Goal: Task Accomplishment & Management: Use online tool/utility

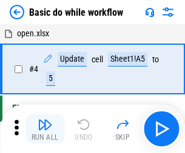
click at [45, 129] on img "button" at bounding box center [45, 125] width 15 height 15
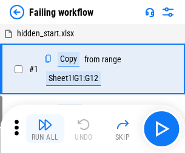
click at [45, 129] on img "button" at bounding box center [45, 125] width 15 height 15
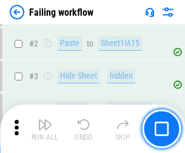
scroll to position [257, 0]
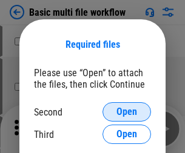
click at [127, 112] on span "Open" at bounding box center [126, 112] width 21 height 10
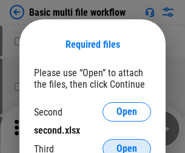
click at [127, 144] on span "Open" at bounding box center [126, 149] width 21 height 10
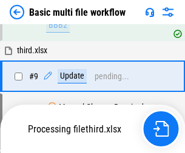
scroll to position [422, 0]
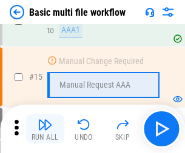
click at [45, 129] on img "button" at bounding box center [45, 125] width 15 height 15
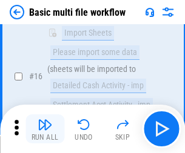
click at [45, 129] on img "button" at bounding box center [45, 125] width 15 height 15
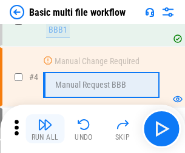
click at [45, 129] on img "button" at bounding box center [45, 125] width 15 height 15
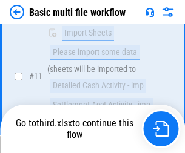
scroll to position [568, 0]
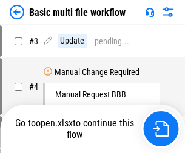
scroll to position [49, 0]
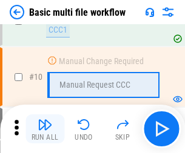
click at [45, 129] on img "button" at bounding box center [45, 125] width 15 height 15
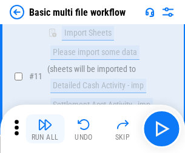
click at [45, 129] on img "button" at bounding box center [45, 125] width 15 height 15
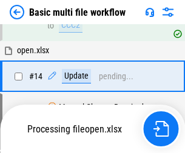
scroll to position [635, 0]
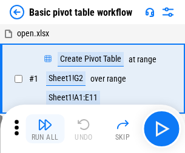
click at [45, 129] on img "button" at bounding box center [45, 125] width 15 height 15
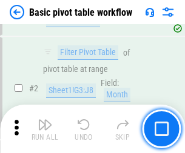
scroll to position [291, 0]
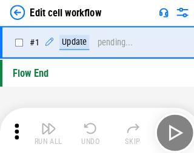
click at [45, 129] on img "button" at bounding box center [47, 125] width 15 height 15
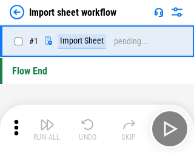
click at [45, 129] on img "button" at bounding box center [47, 125] width 15 height 15
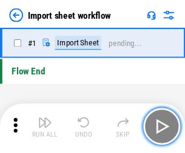
scroll to position [4, 0]
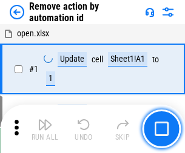
scroll to position [45, 0]
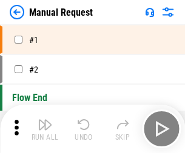
click at [45, 129] on img "button" at bounding box center [45, 125] width 15 height 15
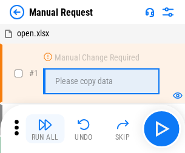
click at [45, 129] on img "button" at bounding box center [45, 125] width 15 height 15
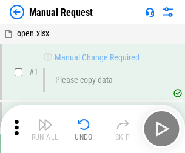
scroll to position [41, 0]
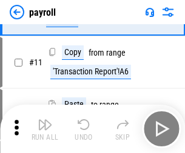
scroll to position [88, 0]
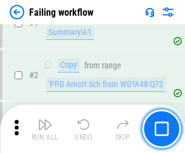
scroll to position [196, 0]
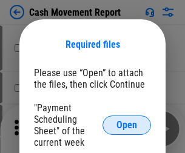
click at [127, 126] on span "Open" at bounding box center [126, 126] width 21 height 10
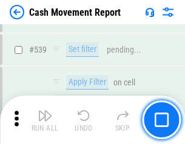
scroll to position [5384, 0]
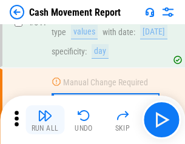
click at [45, 120] on img "button" at bounding box center [45, 116] width 15 height 15
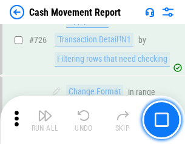
scroll to position [6330, 0]
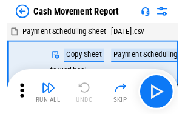
scroll to position [22, 0]
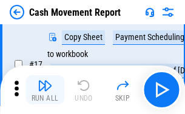
click at [45, 90] on img "button" at bounding box center [45, 85] width 15 height 15
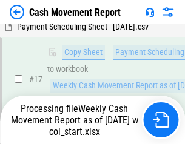
scroll to position [190, 0]
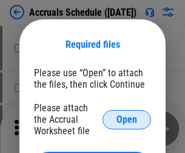
click at [127, 120] on span "Open" at bounding box center [126, 120] width 21 height 10
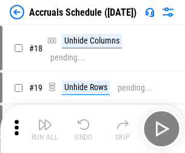
scroll to position [116, 0]
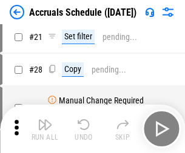
click at [45, 129] on img "button" at bounding box center [45, 125] width 15 height 15
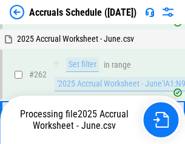
scroll to position [1992, 0]
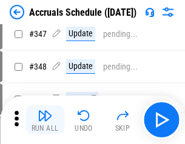
click at [45, 120] on img "button" at bounding box center [45, 116] width 15 height 15
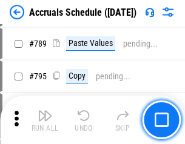
scroll to position [5096, 0]
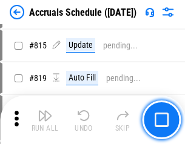
click at [45, 120] on img "button" at bounding box center [45, 116] width 15 height 15
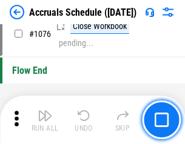
scroll to position [7266, 0]
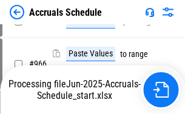
scroll to position [6000, 0]
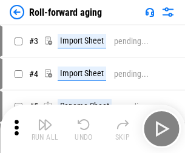
click at [45, 120] on img "button" at bounding box center [45, 125] width 15 height 15
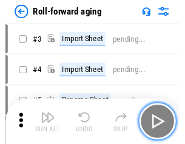
scroll to position [2, 0]
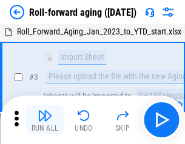
click at [45, 120] on img "button" at bounding box center [45, 116] width 15 height 15
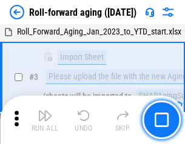
scroll to position [78, 0]
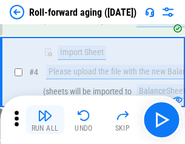
click at [45, 120] on img "button" at bounding box center [45, 116] width 15 height 15
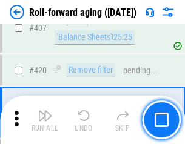
scroll to position [4207, 0]
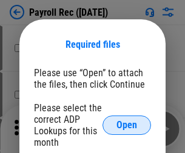
click at [127, 126] on span "Open" at bounding box center [126, 126] width 21 height 10
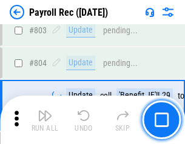
scroll to position [7708, 0]
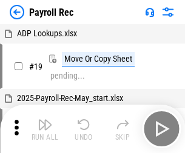
click at [45, 129] on img "button" at bounding box center [45, 125] width 15 height 15
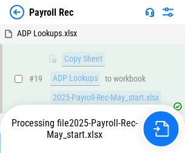
scroll to position [74, 0]
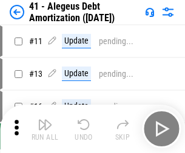
click at [45, 129] on img "button" at bounding box center [45, 125] width 15 height 15
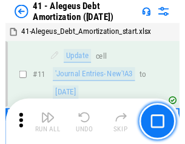
scroll to position [150, 0]
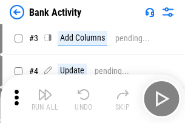
click at [45, 99] on img "button" at bounding box center [45, 94] width 15 height 15
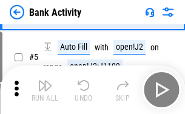
scroll to position [64, 0]
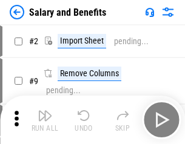
click at [45, 120] on img "button" at bounding box center [45, 116] width 15 height 15
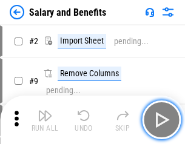
scroll to position [16, 0]
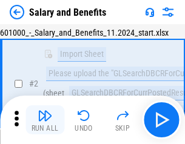
click at [45, 120] on img "button" at bounding box center [45, 116] width 15 height 15
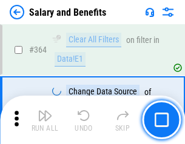
scroll to position [5713, 0]
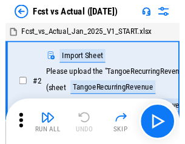
scroll to position [16, 0]
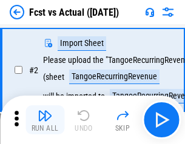
click at [45, 120] on img "button" at bounding box center [45, 116] width 15 height 15
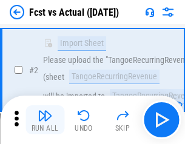
click at [45, 120] on img "button" at bounding box center [45, 116] width 15 height 15
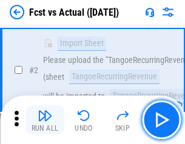
scroll to position [113, 0]
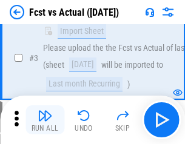
click at [45, 120] on img "button" at bounding box center [45, 116] width 15 height 15
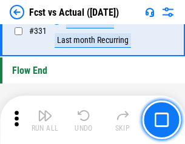
scroll to position [5807, 0]
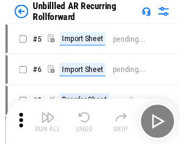
scroll to position [26, 0]
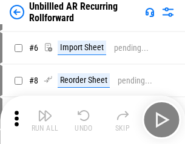
click at [45, 120] on img "button" at bounding box center [45, 116] width 15 height 15
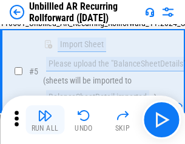
click at [45, 120] on img "button" at bounding box center [45, 116] width 15 height 15
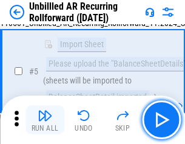
scroll to position [114, 0]
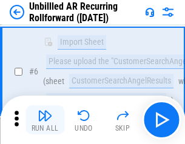
click at [45, 120] on img "button" at bounding box center [45, 116] width 15 height 15
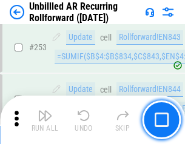
scroll to position [4121, 0]
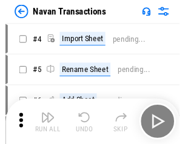
scroll to position [19, 0]
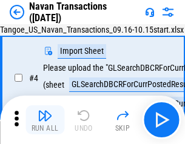
click at [45, 120] on img "button" at bounding box center [45, 116] width 15 height 15
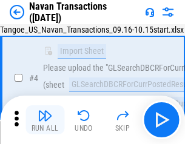
click at [45, 120] on img "button" at bounding box center [45, 116] width 15 height 15
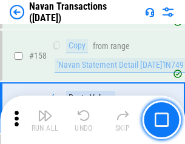
scroll to position [3933, 0]
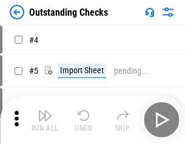
click at [45, 120] on img "button" at bounding box center [45, 116] width 15 height 15
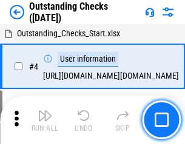
scroll to position [51, 0]
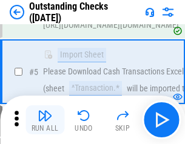
click at [45, 120] on img "button" at bounding box center [45, 116] width 15 height 15
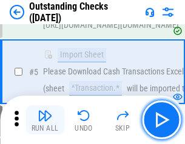
scroll to position [127, 0]
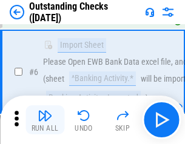
click at [45, 120] on img "button" at bounding box center [45, 116] width 15 height 15
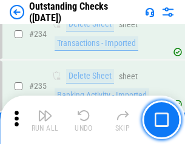
scroll to position [3684, 0]
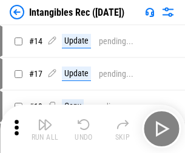
click at [45, 129] on img "button" at bounding box center [45, 125] width 15 height 15
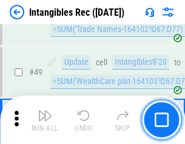
scroll to position [473, 0]
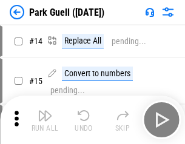
click at [45, 120] on img "button" at bounding box center [45, 116] width 15 height 15
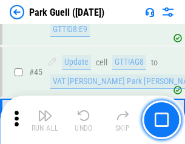
scroll to position [1517, 0]
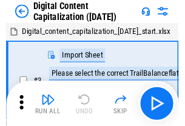
scroll to position [35, 0]
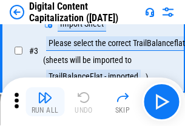
click at [45, 102] on img "button" at bounding box center [45, 97] width 15 height 15
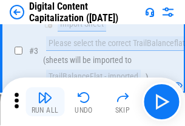
click at [45, 102] on img "button" at bounding box center [45, 97] width 15 height 15
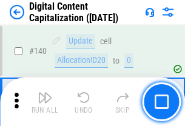
scroll to position [1287, 0]
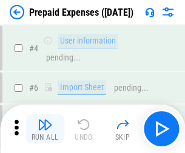
click at [45, 120] on img "button" at bounding box center [45, 125] width 15 height 15
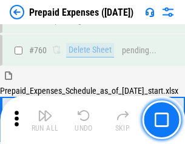
scroll to position [3363, 0]
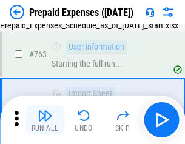
click at [45, 120] on img "button" at bounding box center [45, 116] width 15 height 15
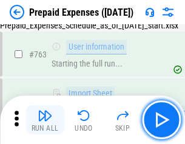
scroll to position [3434, 0]
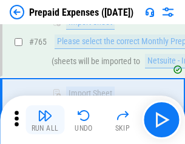
click at [45, 120] on img "button" at bounding box center [45, 116] width 15 height 15
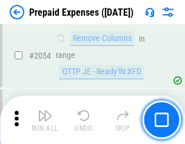
scroll to position [12681, 0]
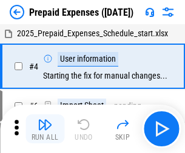
click at [45, 129] on img "button" at bounding box center [45, 125] width 15 height 15
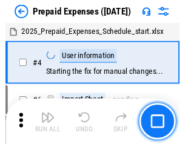
scroll to position [53, 0]
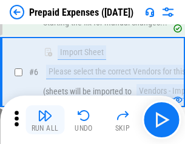
click at [45, 120] on img "button" at bounding box center [45, 116] width 15 height 15
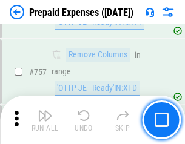
scroll to position [4323, 0]
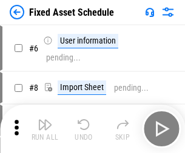
click at [45, 129] on img "button" at bounding box center [45, 125] width 15 height 15
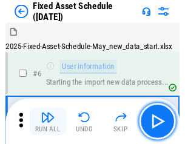
scroll to position [66, 0]
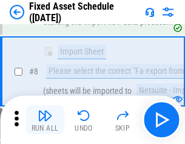
click at [45, 120] on img "button" at bounding box center [45, 116] width 15 height 15
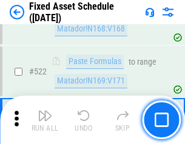
scroll to position [4217, 0]
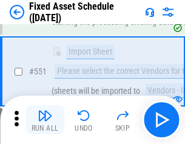
click at [45, 120] on img "button" at bounding box center [45, 116] width 15 height 15
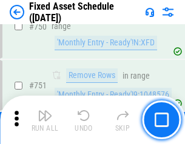
scroll to position [5915, 0]
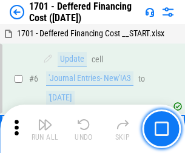
scroll to position [146, 0]
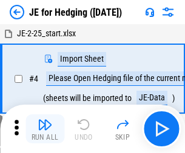
click at [45, 120] on img "button" at bounding box center [45, 125] width 15 height 15
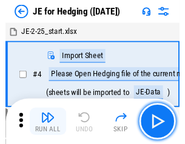
scroll to position [2, 0]
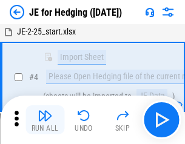
click at [45, 120] on img "button" at bounding box center [45, 116] width 15 height 15
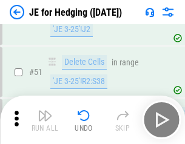
scroll to position [786, 0]
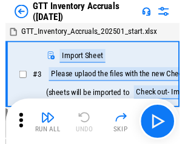
scroll to position [2, 0]
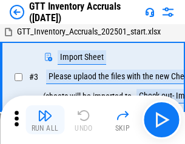
click at [45, 120] on img "button" at bounding box center [45, 116] width 15 height 15
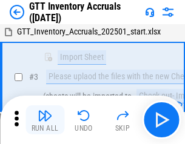
click at [45, 120] on img "button" at bounding box center [45, 116] width 15 height 15
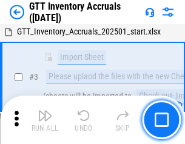
scroll to position [78, 0]
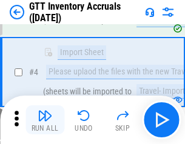
click at [45, 120] on img "button" at bounding box center [45, 116] width 15 height 15
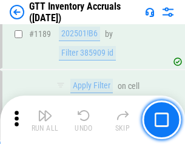
scroll to position [9907, 0]
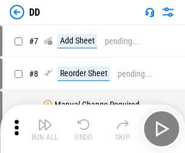
click at [45, 129] on img "button" at bounding box center [45, 125] width 15 height 15
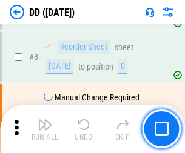
scroll to position [117, 0]
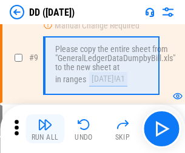
click at [45, 129] on img "button" at bounding box center [45, 125] width 15 height 15
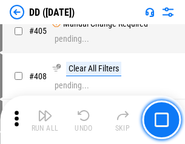
scroll to position [5428, 0]
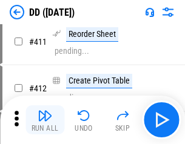
click at [45, 120] on img "button" at bounding box center [45, 116] width 15 height 15
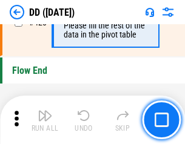
scroll to position [5807, 0]
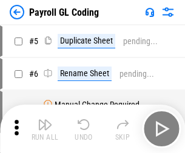
click at [45, 129] on img "button" at bounding box center [45, 125] width 15 height 15
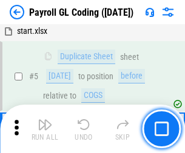
scroll to position [146, 0]
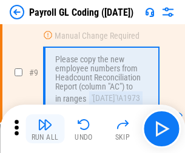
click at [45, 129] on img "button" at bounding box center [45, 125] width 15 height 15
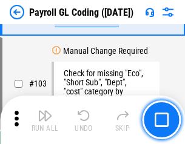
scroll to position [2846, 0]
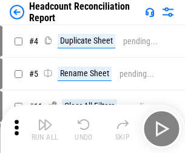
click at [45, 129] on img "button" at bounding box center [45, 125] width 15 height 15
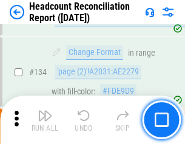
scroll to position [1458, 0]
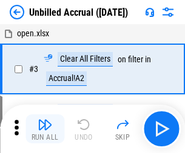
click at [45, 129] on img "button" at bounding box center [45, 125] width 15 height 15
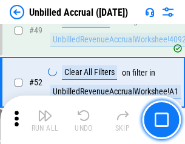
scroll to position [1100, 0]
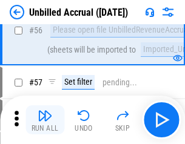
click at [45, 120] on img "button" at bounding box center [45, 116] width 15 height 15
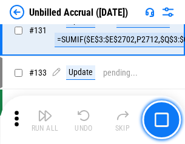
scroll to position [3614, 0]
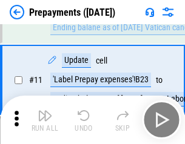
scroll to position [76, 0]
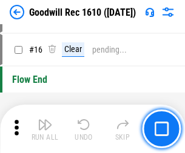
scroll to position [207, 0]
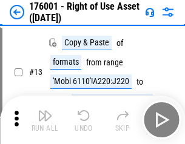
scroll to position [78, 0]
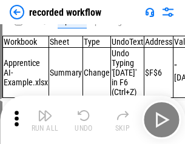
click at [45, 120] on img "button" at bounding box center [45, 116] width 15 height 15
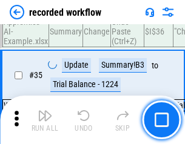
scroll to position [3792, 0]
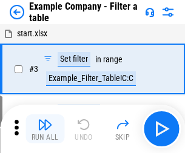
click at [45, 129] on img "button" at bounding box center [45, 125] width 15 height 15
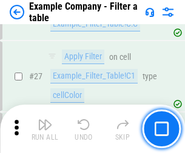
scroll to position [1110, 0]
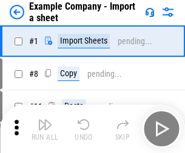
click at [45, 120] on img "button" at bounding box center [45, 125] width 15 height 15
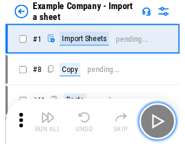
scroll to position [19, 0]
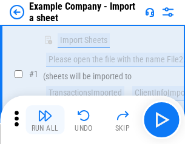
click at [45, 120] on img "button" at bounding box center [45, 116] width 15 height 15
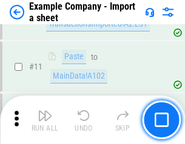
scroll to position [268, 0]
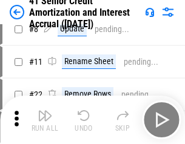
click at [45, 120] on img "button" at bounding box center [45, 116] width 15 height 15
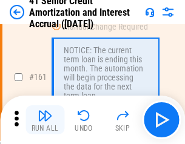
click at [45, 120] on img "button" at bounding box center [45, 116] width 15 height 15
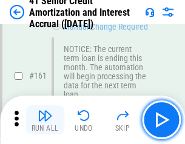
scroll to position [1298, 0]
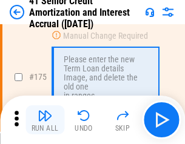
click at [45, 120] on img "button" at bounding box center [45, 116] width 15 height 15
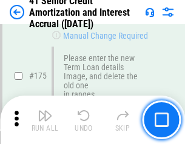
scroll to position [1421, 0]
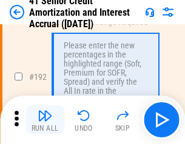
click at [45, 120] on img "button" at bounding box center [45, 116] width 15 height 15
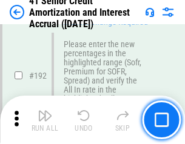
scroll to position [1548, 0]
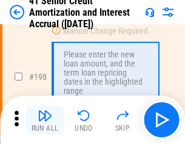
click at [45, 120] on img "button" at bounding box center [45, 116] width 15 height 15
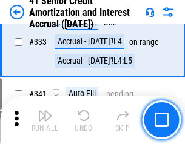
scroll to position [3099, 0]
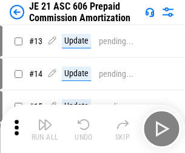
click at [45, 120] on img "button" at bounding box center [45, 125] width 15 height 15
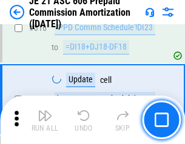
scroll to position [2265, 0]
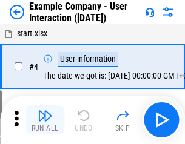
click at [45, 120] on img "button" at bounding box center [45, 116] width 15 height 15
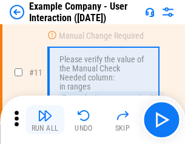
click at [45, 120] on img "button" at bounding box center [45, 116] width 15 height 15
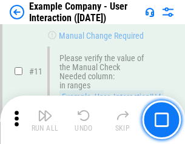
scroll to position [263, 0]
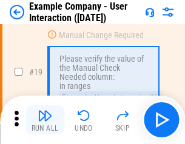
click at [45, 120] on img "button" at bounding box center [45, 116] width 15 height 15
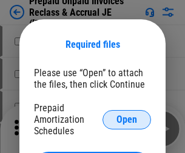
click at [127, 120] on span "Open" at bounding box center [126, 120] width 21 height 10
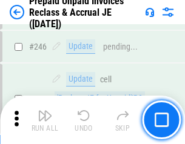
scroll to position [1638, 0]
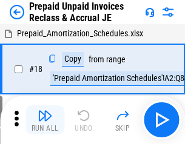
click at [45, 120] on img "button" at bounding box center [45, 116] width 15 height 15
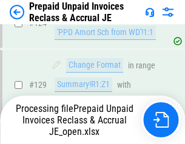
scroll to position [1056, 0]
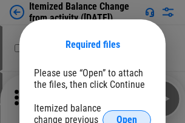
click at [127, 115] on span "Open" at bounding box center [126, 120] width 21 height 10
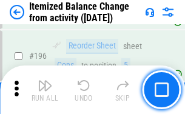
scroll to position [2335, 0]
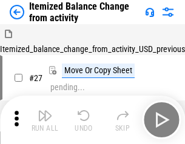
scroll to position [19, 0]
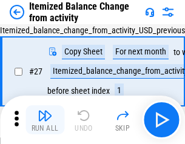
click at [45, 120] on img "button" at bounding box center [45, 116] width 15 height 15
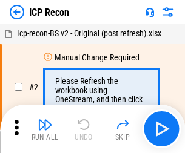
scroll to position [5, 0]
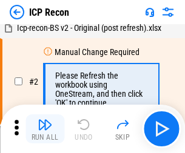
click at [45, 129] on img "button" at bounding box center [45, 125] width 15 height 15
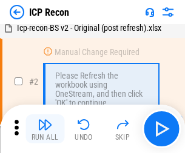
click at [45, 129] on img "button" at bounding box center [45, 125] width 15 height 15
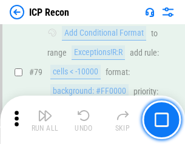
scroll to position [1189, 0]
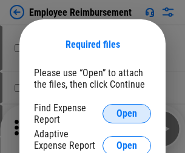
click at [127, 114] on span "Open" at bounding box center [126, 114] width 21 height 10
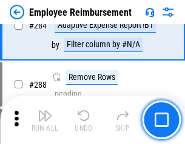
scroll to position [3298, 0]
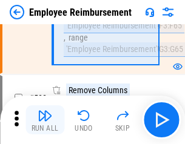
click at [45, 120] on img "button" at bounding box center [45, 116] width 15 height 15
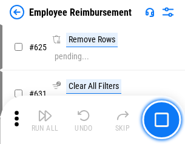
scroll to position [7264, 0]
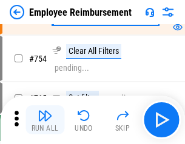
click at [45, 120] on img "button" at bounding box center [45, 116] width 15 height 15
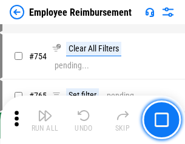
scroll to position [8512, 0]
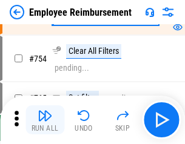
click at [45, 120] on img "button" at bounding box center [45, 116] width 15 height 15
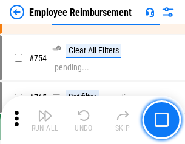
click at [45, 120] on img "button" at bounding box center [45, 116] width 15 height 15
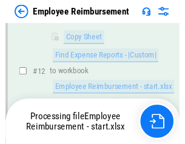
scroll to position [247, 0]
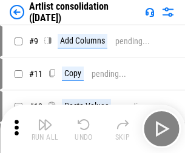
click at [45, 129] on img "button" at bounding box center [45, 125] width 15 height 15
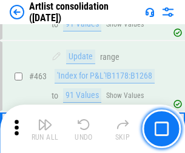
scroll to position [5312, 0]
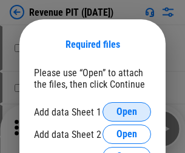
click at [127, 112] on span "Open" at bounding box center [126, 112] width 21 height 10
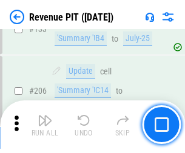
scroll to position [1233, 0]
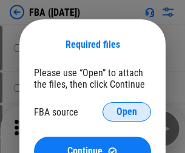
click at [127, 112] on span "Open" at bounding box center [126, 112] width 21 height 10
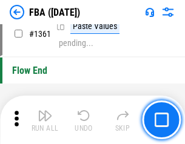
scroll to position [13029, 0]
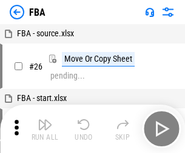
scroll to position [12, 0]
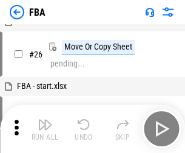
click at [45, 129] on img "button" at bounding box center [45, 125] width 15 height 15
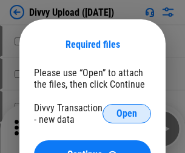
click at [127, 114] on span "Open" at bounding box center [126, 114] width 21 height 10
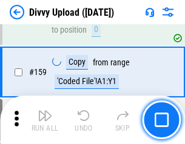
scroll to position [1256, 0]
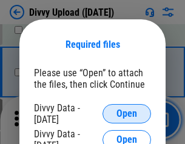
click at [127, 114] on span "Open" at bounding box center [126, 114] width 21 height 10
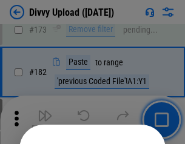
scroll to position [1362, 0]
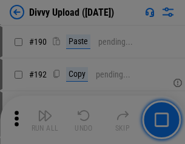
scroll to position [1531, 0]
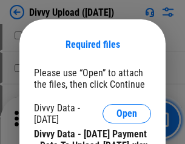
scroll to position [2421, 0]
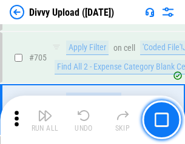
scroll to position [8299, 0]
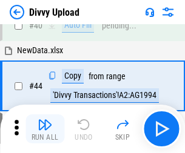
click at [45, 129] on img "button" at bounding box center [45, 125] width 15 height 15
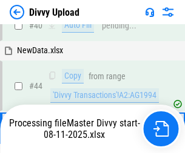
scroll to position [133, 0]
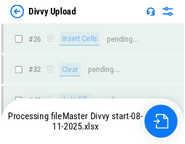
scroll to position [1256, 0]
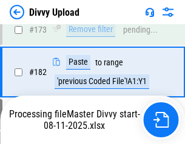
scroll to position [1358, 0]
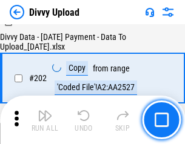
scroll to position [1963, 0]
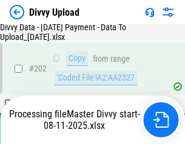
scroll to position [1963, 0]
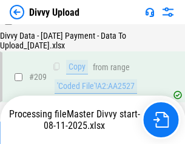
scroll to position [2231, 0]
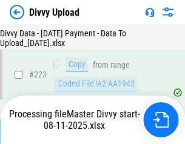
scroll to position [2766, 0]
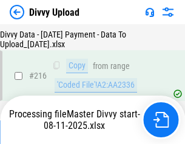
scroll to position [2498, 0]
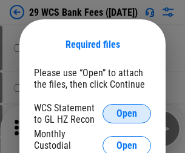
click at [127, 114] on span "Open" at bounding box center [126, 114] width 21 height 10
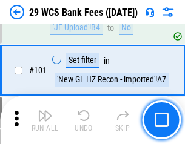
scroll to position [1182, 0]
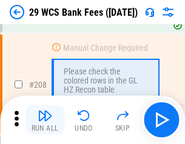
click at [45, 120] on img "button" at bounding box center [45, 116] width 15 height 15
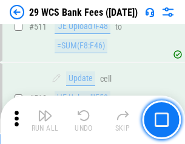
scroll to position [6104, 0]
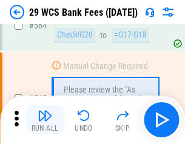
click at [45, 120] on img "button" at bounding box center [45, 116] width 15 height 15
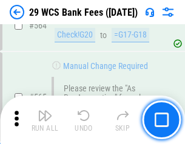
scroll to position [6561, 0]
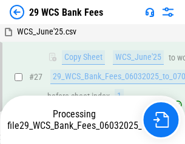
scroll to position [242, 0]
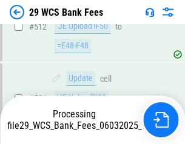
scroll to position [6342, 0]
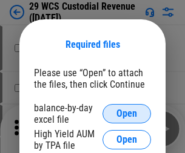
click at [127, 114] on span "Open" at bounding box center [126, 114] width 21 height 10
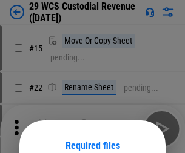
scroll to position [101, 0]
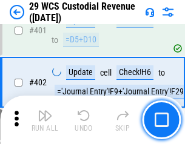
scroll to position [5619, 0]
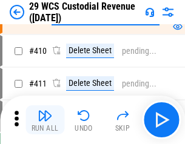
click at [45, 120] on img "button" at bounding box center [45, 116] width 15 height 15
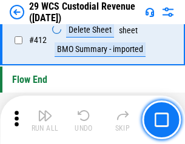
scroll to position [5794, 0]
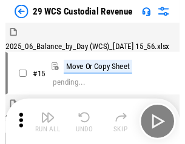
scroll to position [29, 0]
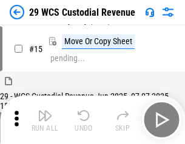
click at [45, 120] on img "button" at bounding box center [45, 116] width 15 height 15
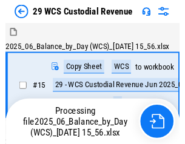
scroll to position [29, 0]
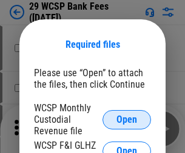
click at [127, 120] on span "Open" at bounding box center [126, 120] width 21 height 10
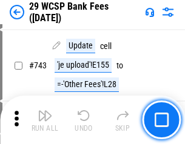
scroll to position [6114, 0]
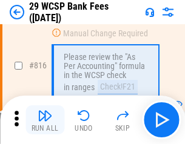
click at [45, 120] on img "button" at bounding box center [45, 116] width 15 height 15
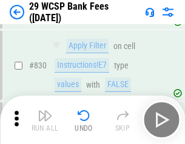
scroll to position [7697, 0]
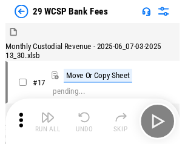
scroll to position [29, 0]
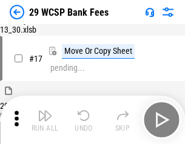
click at [45, 120] on img "button" at bounding box center [45, 116] width 15 height 15
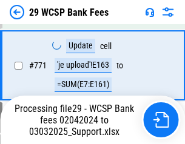
scroll to position [6784, 0]
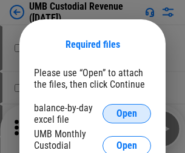
click at [127, 114] on span "Open" at bounding box center [126, 114] width 21 height 10
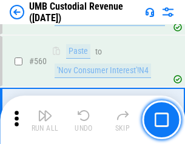
scroll to position [5559, 0]
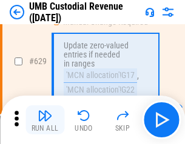
click at [45, 120] on img "button" at bounding box center [45, 116] width 15 height 15
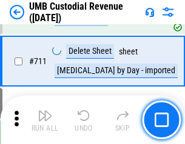
scroll to position [7385, 0]
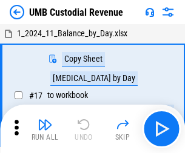
scroll to position [9, 0]
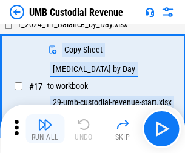
click at [45, 129] on img "button" at bounding box center [45, 125] width 15 height 15
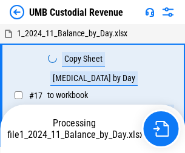
scroll to position [9, 0]
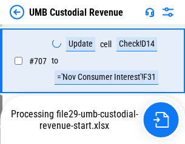
scroll to position [7305, 0]
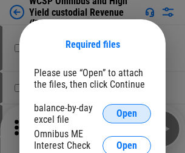
click at [127, 114] on span "Open" at bounding box center [126, 114] width 21 height 10
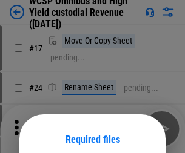
scroll to position [95, 0]
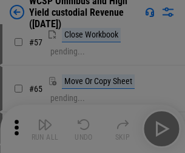
scroll to position [529, 0]
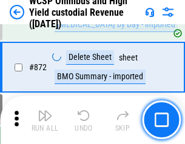
scroll to position [10268, 0]
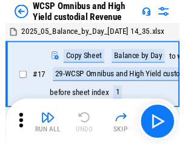
scroll to position [7, 0]
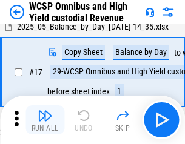
click at [45, 120] on img "button" at bounding box center [45, 116] width 15 height 15
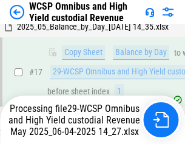
scroll to position [190, 0]
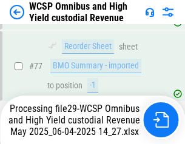
scroll to position [1183, 0]
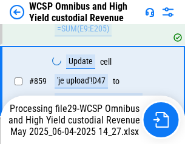
scroll to position [10135, 0]
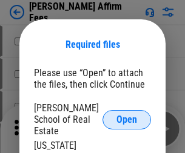
click at [127, 115] on span "Open" at bounding box center [126, 120] width 21 height 10
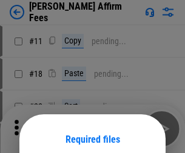
scroll to position [95, 0]
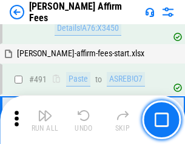
scroll to position [3299, 0]
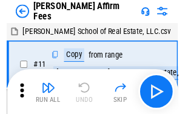
scroll to position [12, 0]
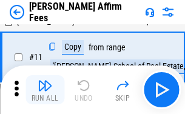
click at [45, 90] on img "button" at bounding box center [45, 85] width 15 height 15
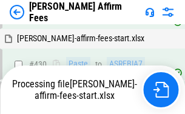
scroll to position [2753, 0]
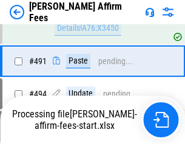
scroll to position [3237, 0]
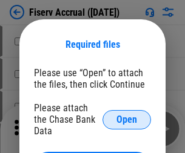
click at [127, 115] on span "Open" at bounding box center [126, 120] width 21 height 10
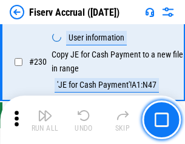
scroll to position [3844, 0]
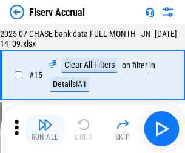
click at [45, 129] on img "button" at bounding box center [45, 125] width 15 height 15
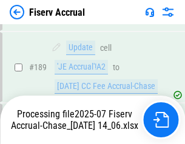
scroll to position [3190, 0]
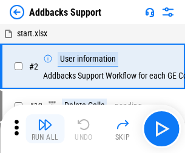
click at [45, 120] on img "button" at bounding box center [45, 125] width 15 height 15
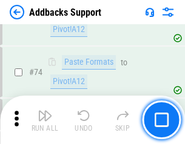
scroll to position [883, 0]
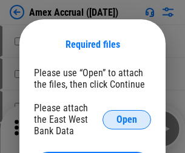
click at [127, 120] on span "Open" at bounding box center [126, 120] width 21 height 10
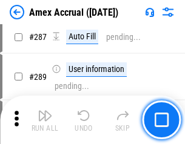
scroll to position [3479, 0]
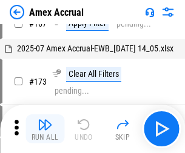
click at [45, 129] on img "button" at bounding box center [45, 125] width 15 height 15
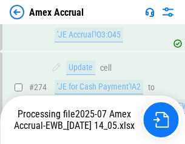
scroll to position [3615, 0]
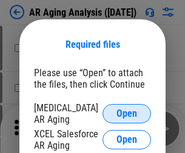
click at [127, 112] on span "Open" at bounding box center [126, 114] width 21 height 10
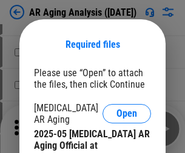
scroll to position [365, 0]
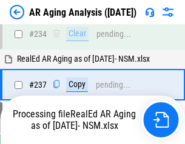
scroll to position [1881, 0]
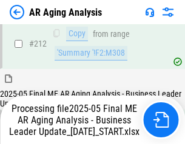
scroll to position [1867, 0]
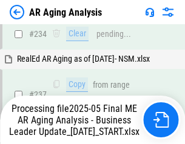
scroll to position [1917, 0]
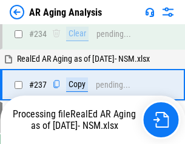
scroll to position [1917, 0]
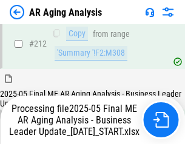
scroll to position [1867, 0]
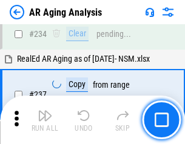
scroll to position [1867, 0]
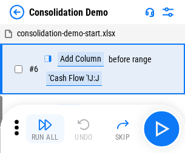
click at [45, 129] on img "button" at bounding box center [45, 125] width 15 height 15
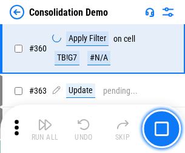
scroll to position [4066, 0]
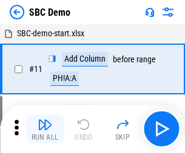
click at [45, 129] on img "button" at bounding box center [45, 125] width 15 height 15
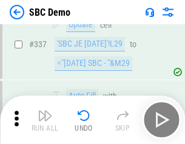
scroll to position [3191, 0]
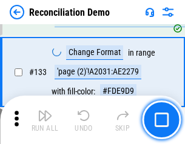
scroll to position [1441, 0]
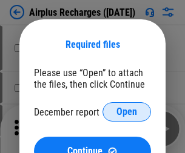
click at [127, 112] on span "Open" at bounding box center [126, 112] width 21 height 10
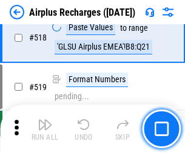
scroll to position [5221, 0]
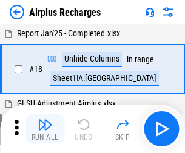
click at [45, 129] on img "button" at bounding box center [45, 125] width 15 height 15
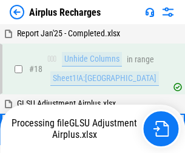
scroll to position [53, 0]
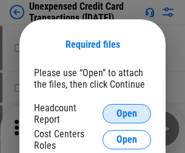
click at [127, 114] on span "Open" at bounding box center [126, 114] width 21 height 10
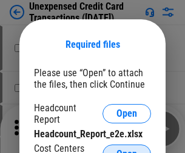
click at [127, 150] on span "Open" at bounding box center [126, 155] width 21 height 10
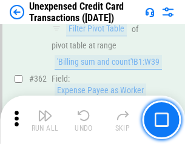
scroll to position [3120, 0]
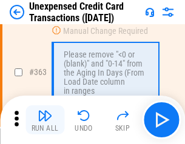
click at [45, 120] on img "button" at bounding box center [45, 116] width 15 height 15
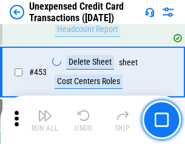
scroll to position [4138, 0]
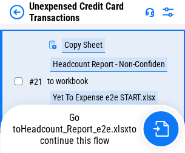
scroll to position [197, 0]
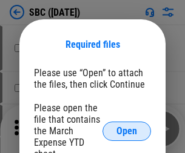
click at [127, 131] on span "Open" at bounding box center [126, 132] width 21 height 10
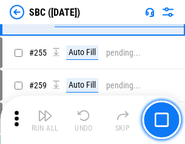
scroll to position [2371, 0]
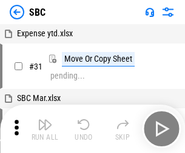
scroll to position [12, 0]
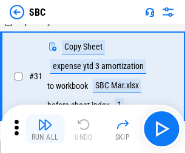
click at [45, 129] on img "button" at bounding box center [45, 125] width 15 height 15
